Goal: Task Accomplishment & Management: Manage account settings

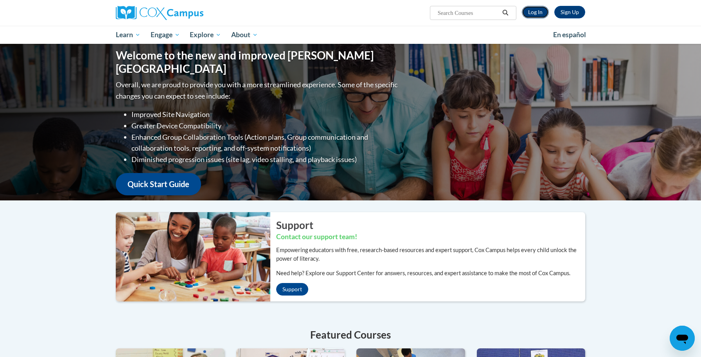
click at [536, 9] on link "Log In" at bounding box center [535, 12] width 27 height 13
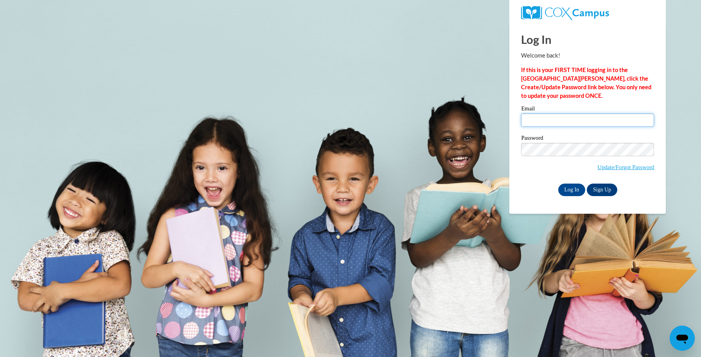
type input "[EMAIL_ADDRESS][DOMAIN_NAME]"
click at [572, 116] on input "[EMAIL_ADDRESS][DOMAIN_NAME]" at bounding box center [587, 119] width 133 height 13
click at [570, 190] on input "Log In" at bounding box center [571, 190] width 27 height 13
